Goal: Task Accomplishment & Management: Manage account settings

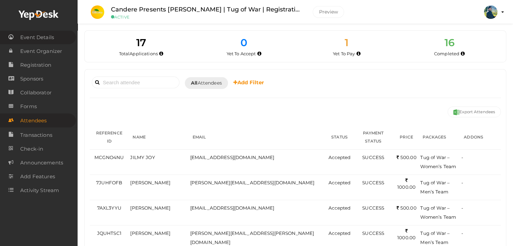
click at [45, 38] on span "Event Details" at bounding box center [37, 38] width 34 height 14
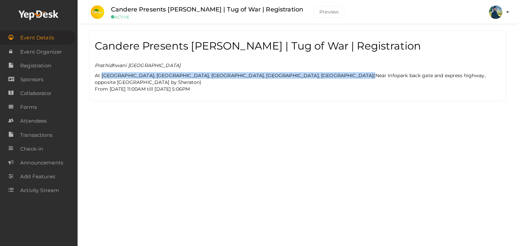
drag, startPoint x: 102, startPoint y: 74, endPoint x: 261, endPoint y: 75, distance: 158.6
click at [261, 75] on span "At [GEOGRAPHIC_DATA], [GEOGRAPHIC_DATA], [GEOGRAPHIC_DATA], [GEOGRAPHIC_DATA], …" at bounding box center [290, 79] width 391 height 13
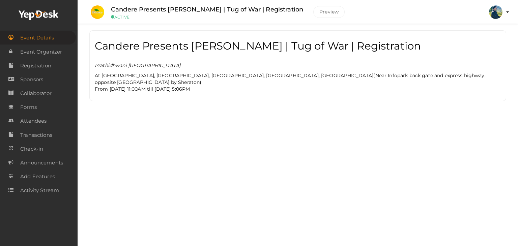
click at [249, 85] on p "At [GEOGRAPHIC_DATA], [GEOGRAPHIC_DATA], [GEOGRAPHIC_DATA], [GEOGRAPHIC_DATA], …" at bounding box center [298, 82] width 406 height 20
click at [48, 54] on span "Event Organizer" at bounding box center [41, 52] width 42 height 14
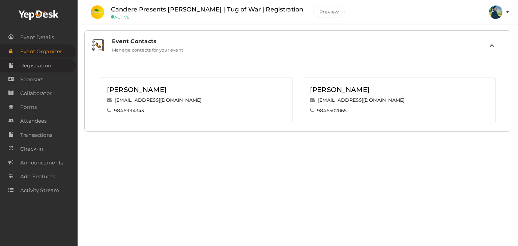
click at [43, 65] on span "Registration" at bounding box center [35, 66] width 31 height 14
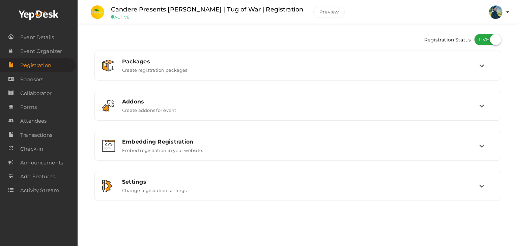
checkbox input "true"
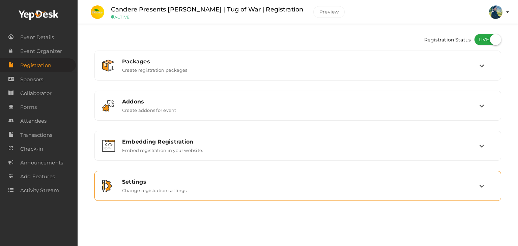
click at [483, 184] on icon at bounding box center [482, 186] width 5 height 5
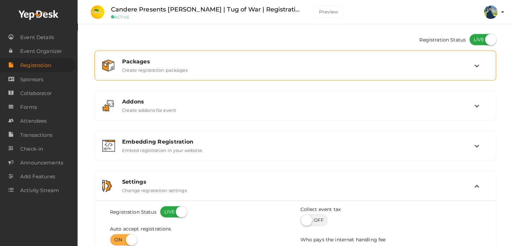
click at [477, 67] on icon at bounding box center [477, 65] width 5 height 5
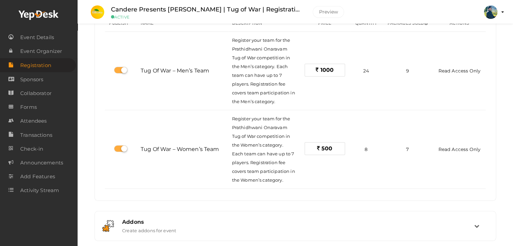
scroll to position [101, 0]
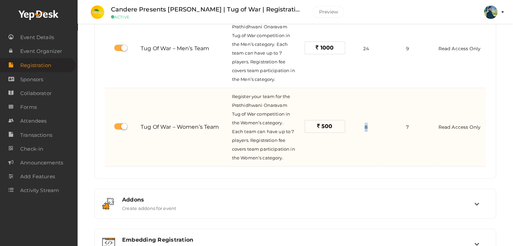
click at [366, 127] on span "8" at bounding box center [366, 127] width 3 height 5
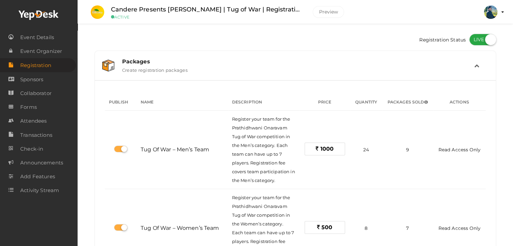
scroll to position [0, 0]
click at [476, 68] on icon at bounding box center [477, 65] width 5 height 5
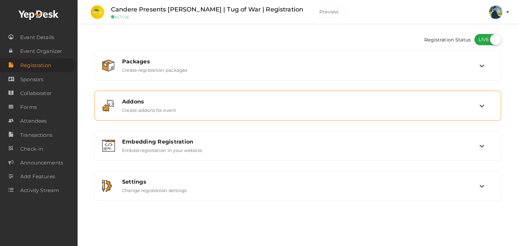
click at [483, 106] on icon at bounding box center [482, 105] width 5 height 5
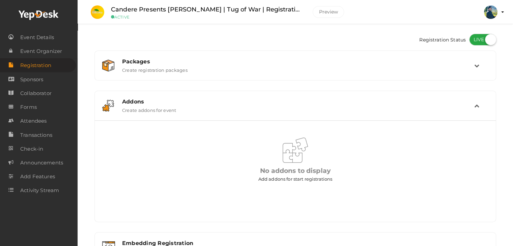
click at [483, 106] on td at bounding box center [482, 106] width 14 height 15
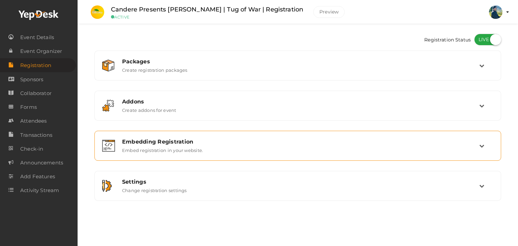
click at [479, 145] on div "Embedding Registration Embed registration in your website." at bounding box center [298, 146] width 362 height 15
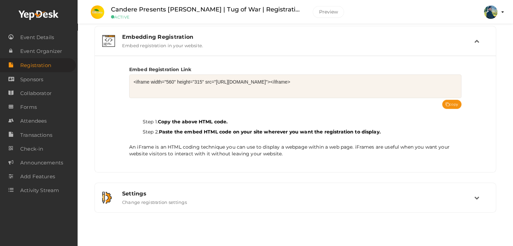
scroll to position [4, 0]
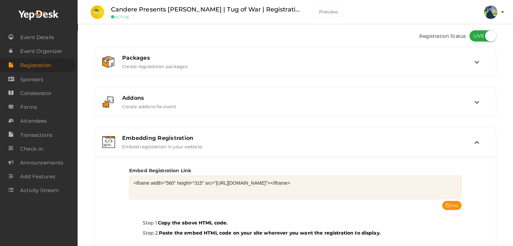
click at [480, 142] on td at bounding box center [482, 142] width 14 height 15
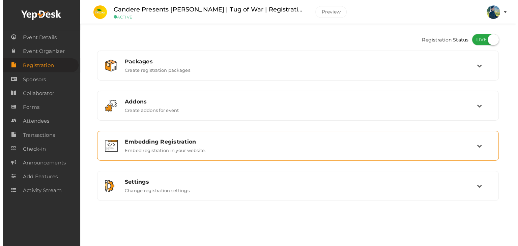
scroll to position [0, 0]
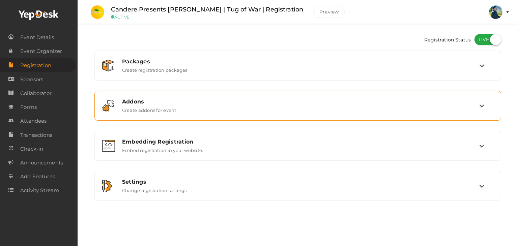
click at [369, 118] on div "Addons Create addons for event" at bounding box center [298, 106] width 407 height 30
